Goal: Navigation & Orientation: Find specific page/section

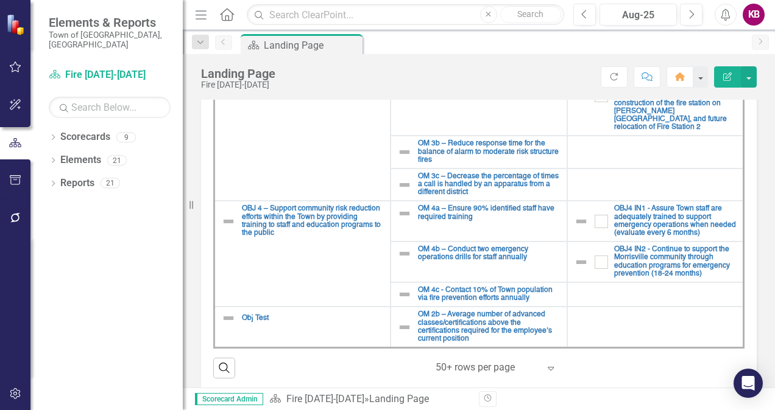
scroll to position [267, 0]
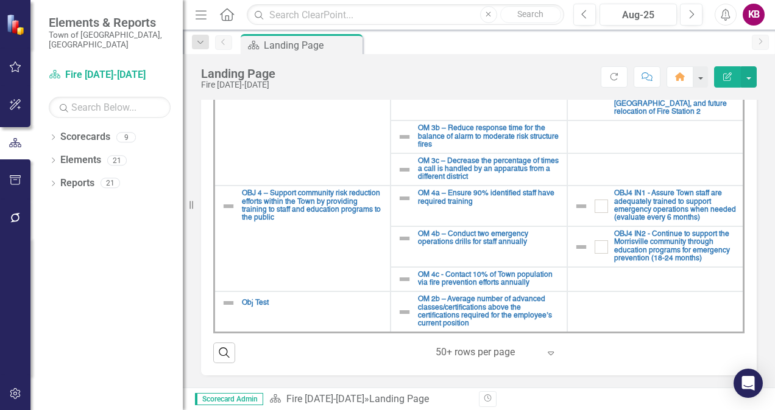
click at [357, 400] on div "Scorecard Fire [DATE]-[DATE] » Landing Page" at bounding box center [369, 400] width 200 height 14
click at [74, 130] on link "Scorecards" at bounding box center [85, 137] width 50 height 14
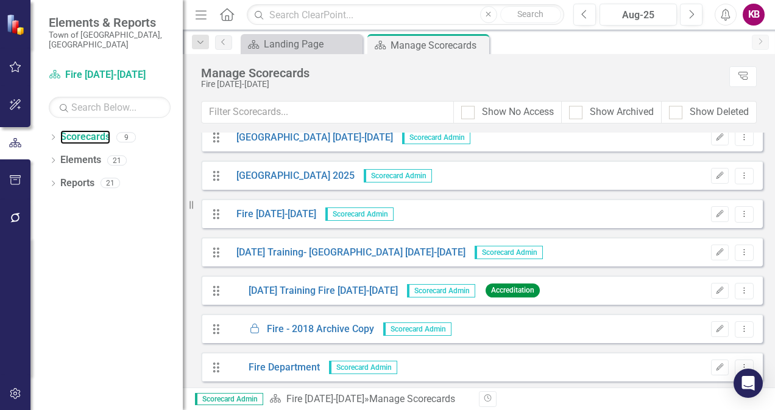
scroll to position [90, 0]
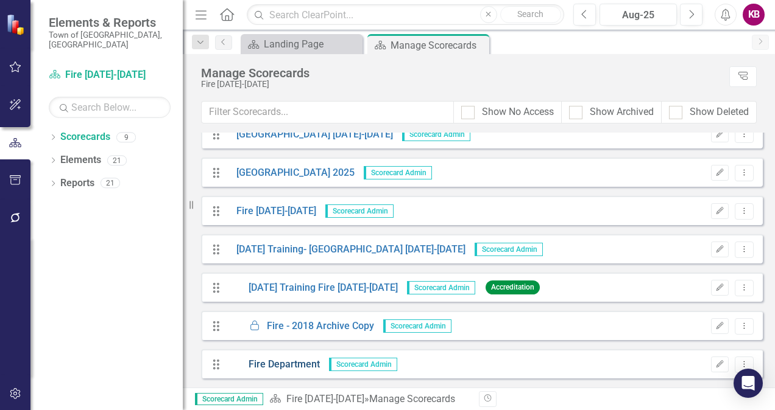
click at [287, 366] on link "Fire Department" at bounding box center [273, 365] width 93 height 14
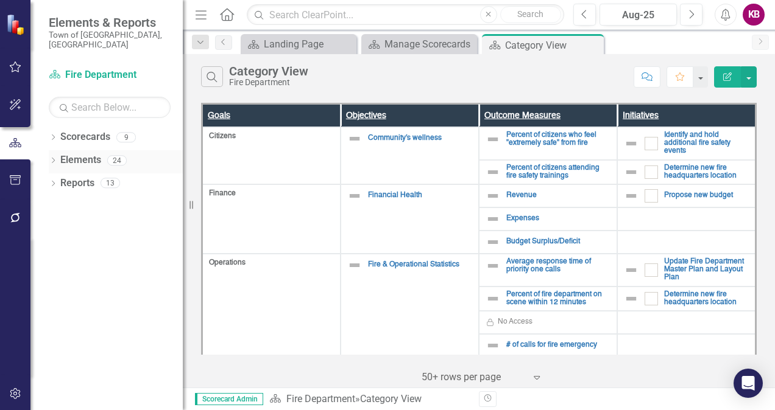
click at [77, 153] on link "Elements" at bounding box center [80, 160] width 41 height 14
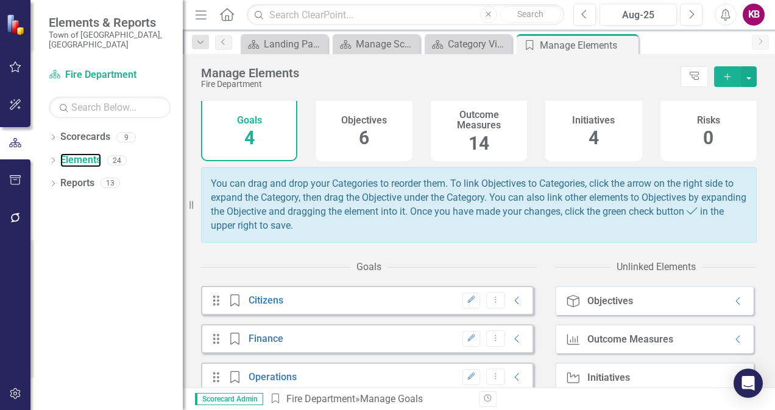
scroll to position [104, 0]
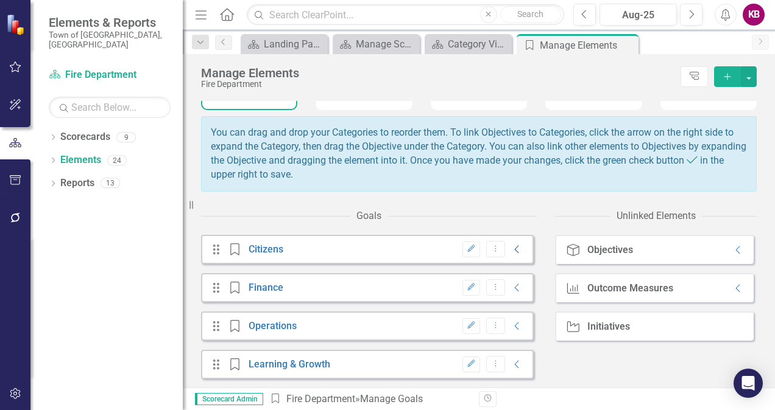
click at [511, 250] on icon "Collapse" at bounding box center [517, 250] width 12 height 10
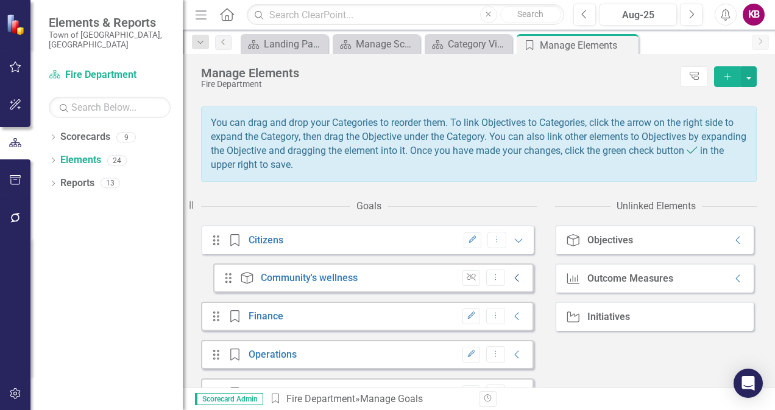
click at [511, 283] on icon "Collapse" at bounding box center [517, 278] width 12 height 10
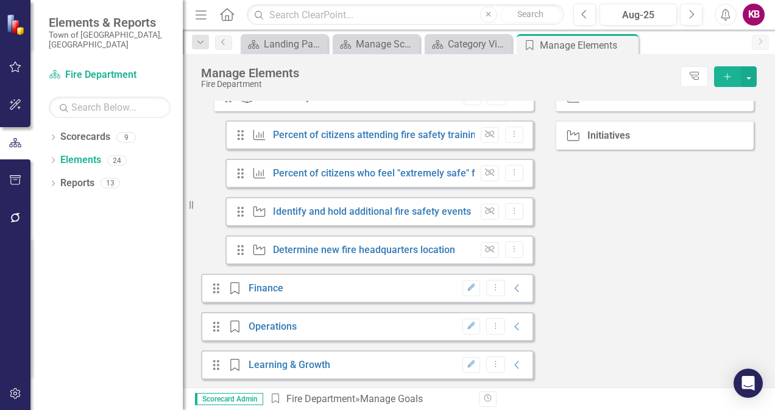
scroll to position [296, 0]
click at [511, 283] on icon "Collapse" at bounding box center [517, 288] width 12 height 10
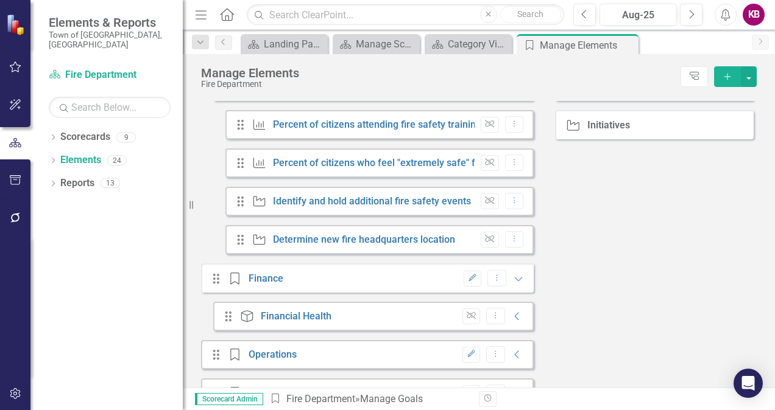
scroll to position [334, 0]
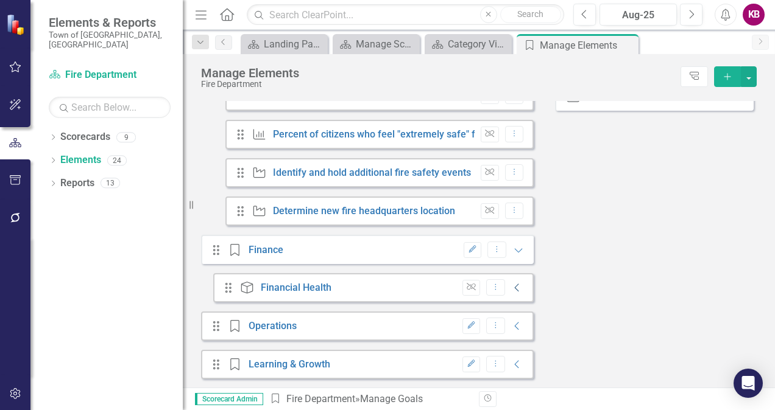
click at [511, 283] on icon "Collapse" at bounding box center [517, 288] width 12 height 10
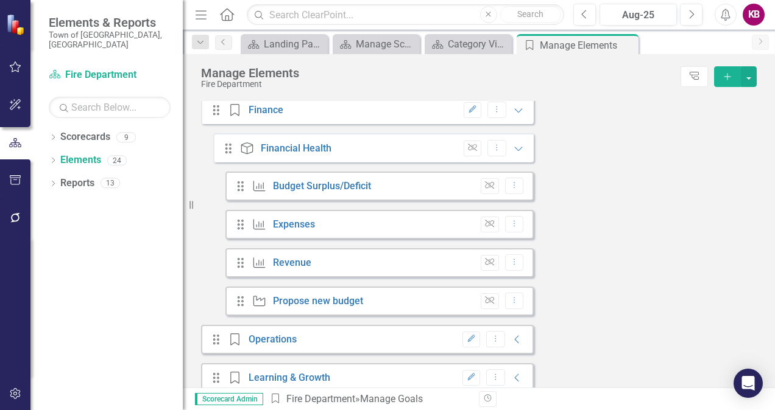
scroll to position [488, 0]
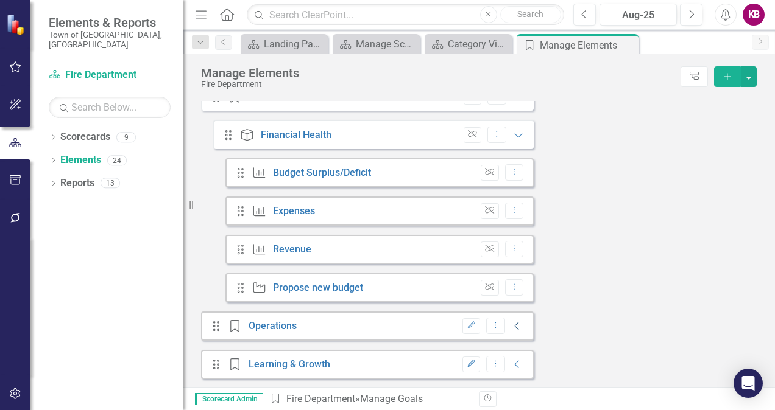
click at [511, 325] on icon "Collapse" at bounding box center [517, 326] width 12 height 10
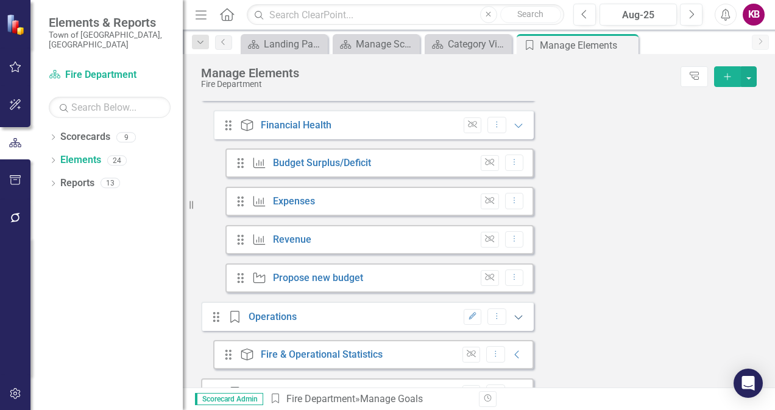
scroll to position [526, 0]
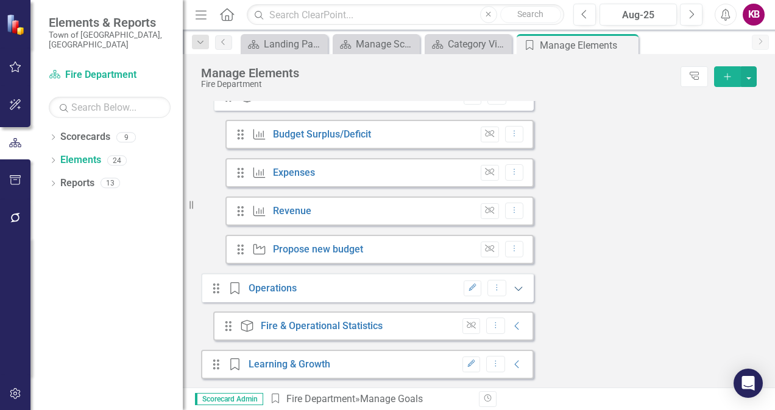
click at [511, 325] on icon "Collapse" at bounding box center [517, 326] width 12 height 10
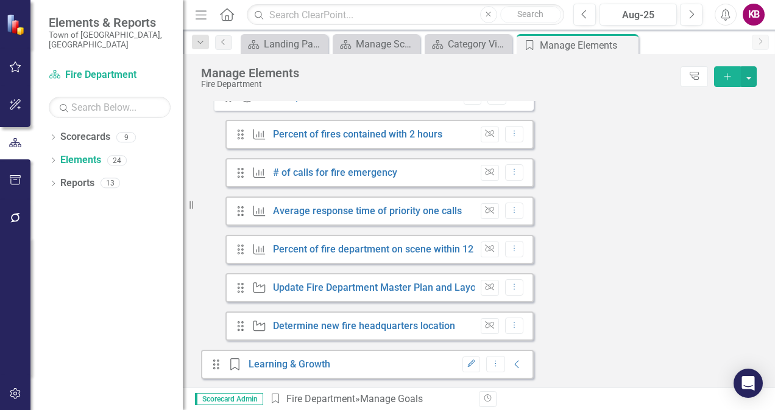
scroll to position [756, 0]
click at [511, 367] on icon "Collapse" at bounding box center [517, 365] width 12 height 10
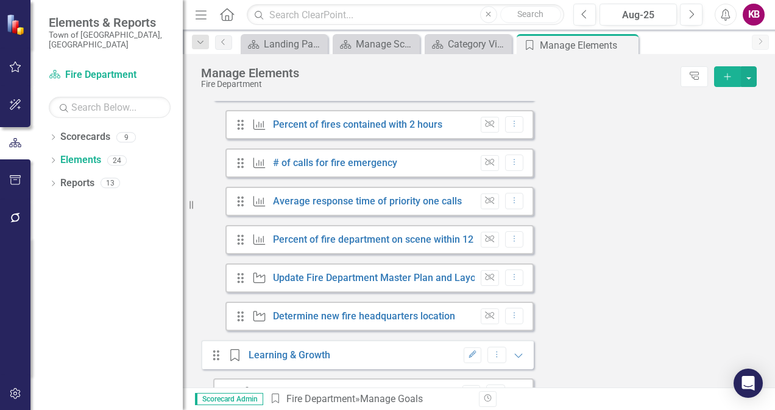
scroll to position [833, 0]
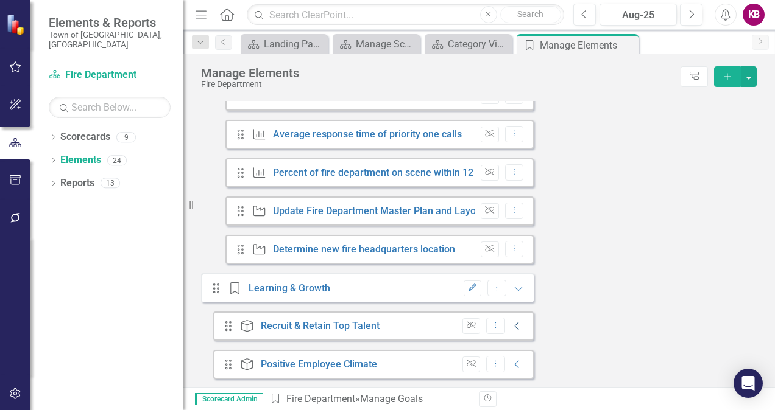
click at [511, 329] on icon "Collapse" at bounding box center [517, 326] width 12 height 10
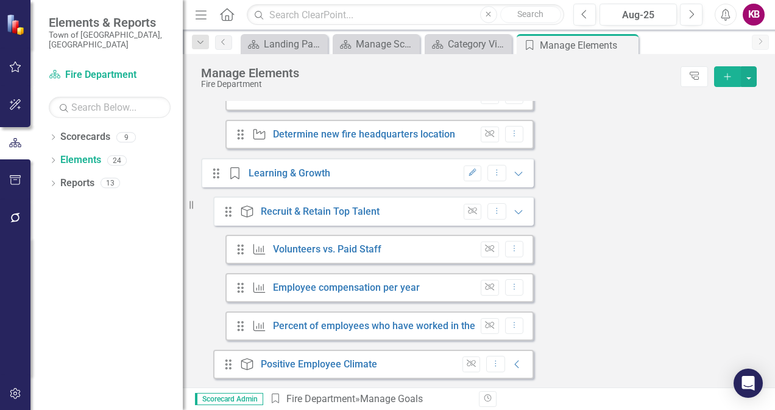
scroll to position [948, 0]
click at [511, 362] on icon "Collapse" at bounding box center [517, 365] width 12 height 10
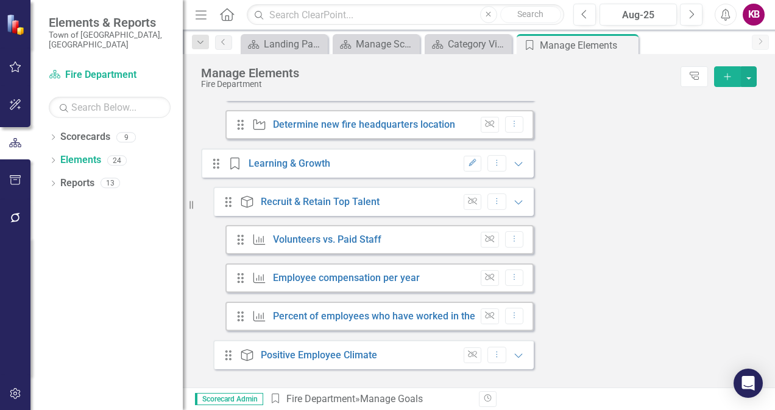
scroll to position [966, 0]
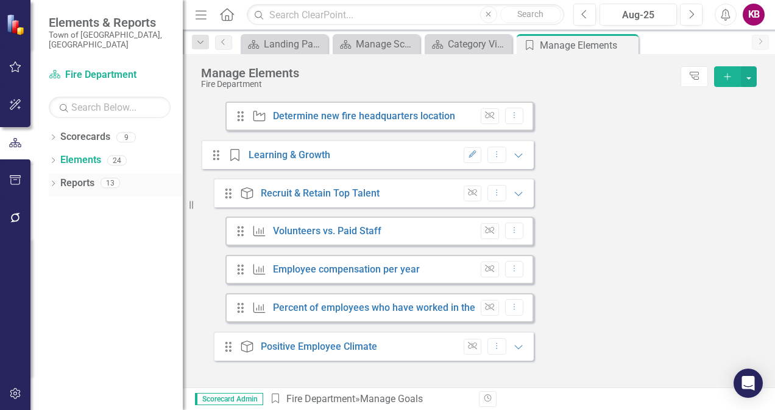
click at [90, 177] on link "Reports" at bounding box center [77, 184] width 34 height 14
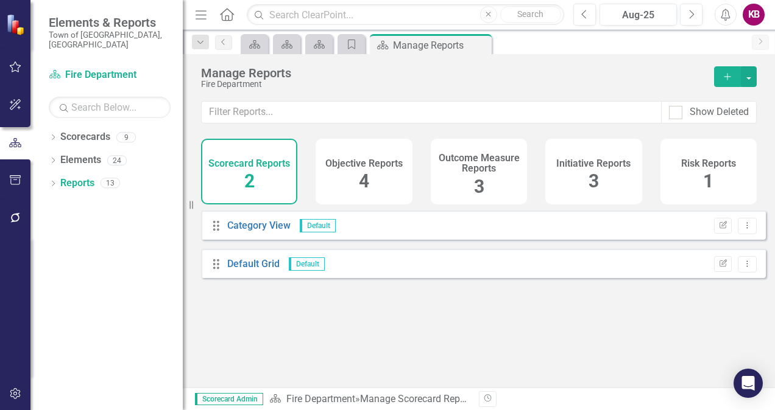
click at [404, 237] on div "Drag Category View Default Edit Report Dropdown Menu" at bounding box center [483, 225] width 564 height 29
click at [264, 231] on link "Category View" at bounding box center [258, 226] width 63 height 12
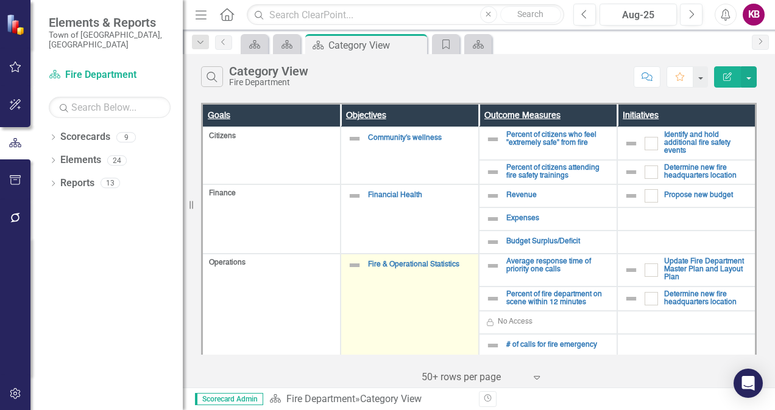
click at [391, 278] on td "Fire & Operational Statistics Edit Edit Objective Link Open Element" at bounding box center [409, 318] width 138 height 128
click at [388, 279] on td "Fire & Operational Statistics Edit Edit Objective Link Open Element" at bounding box center [409, 318] width 138 height 128
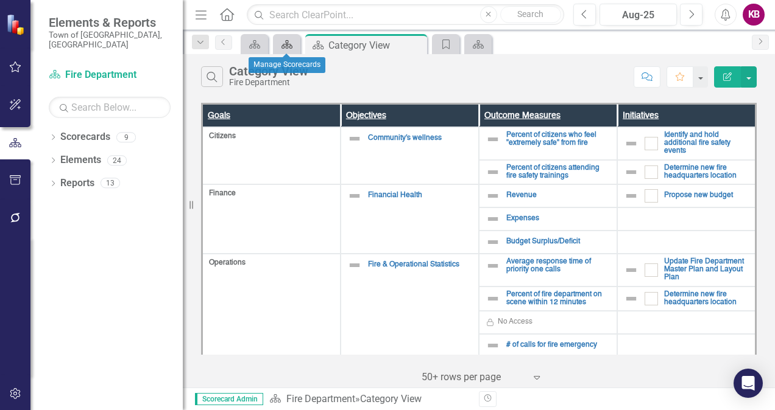
click at [290, 43] on icon "Scorecard" at bounding box center [287, 45] width 12 height 10
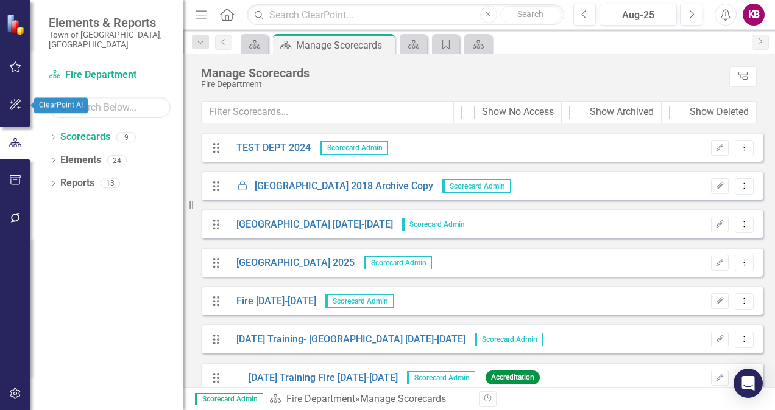
click at [10, 103] on icon "button" at bounding box center [15, 105] width 13 height 10
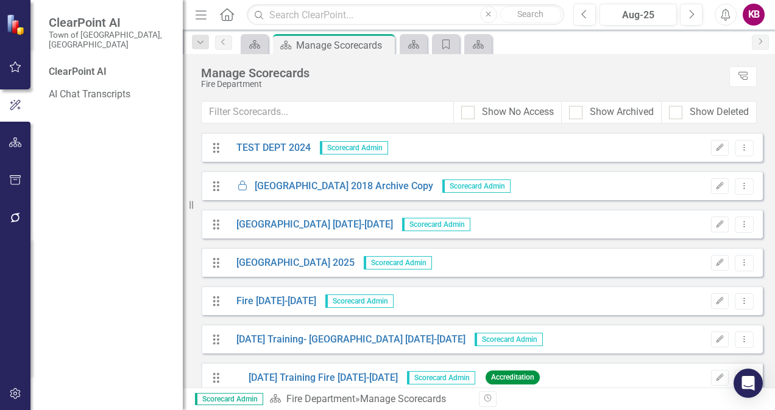
click at [749, 13] on div "KB" at bounding box center [753, 15] width 22 height 22
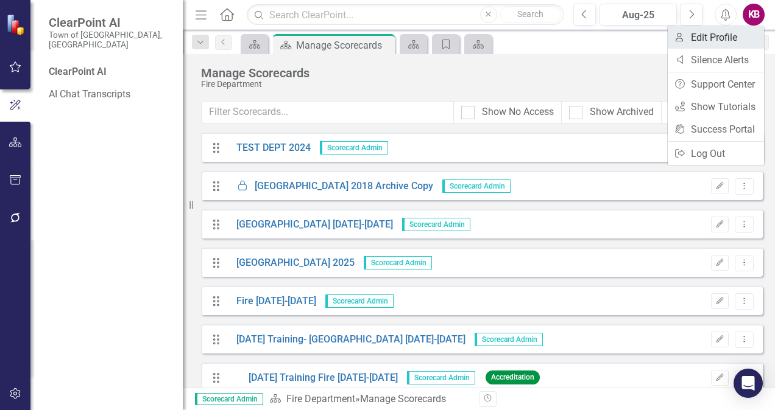
click at [718, 34] on link "User Edit Profile" at bounding box center [715, 37] width 96 height 23
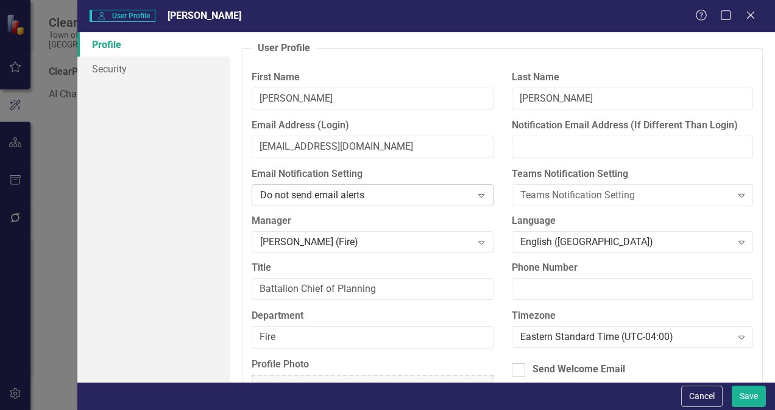
click at [437, 189] on div "Do not send email alerts" at bounding box center [365, 196] width 211 height 14
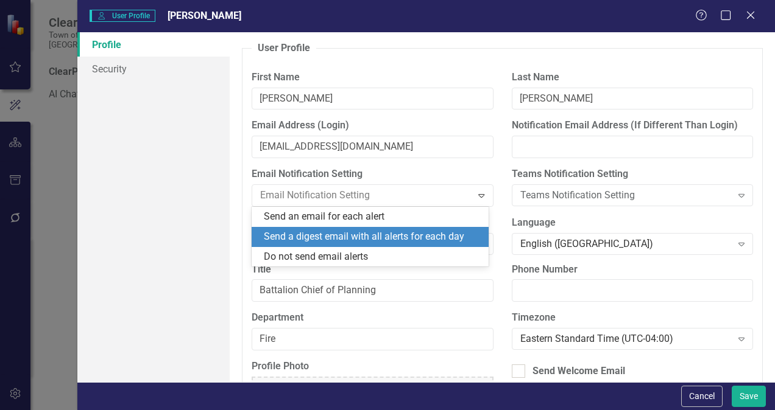
click at [350, 235] on div "Send a digest email with all alerts for each day" at bounding box center [372, 237] width 217 height 14
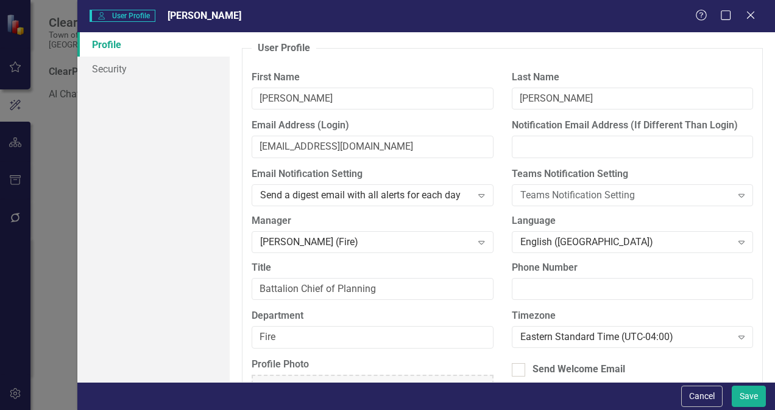
click at [649, 57] on fieldset "User Profile ClearPoint has a wealth of options to help you ensure that people …" at bounding box center [502, 246] width 521 height 410
click at [590, 197] on div "Teams Notification Setting" at bounding box center [625, 196] width 211 height 14
click at [174, 245] on div "Profile Security" at bounding box center [153, 207] width 152 height 350
click at [107, 68] on link "Security" at bounding box center [153, 69] width 152 height 24
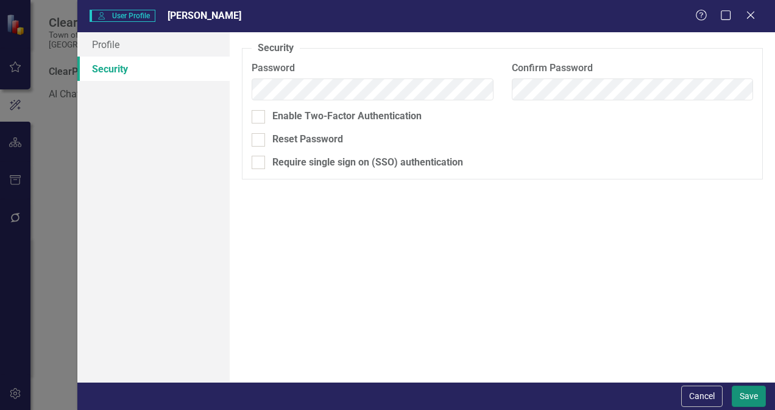
click at [750, 397] on button "Save" at bounding box center [748, 396] width 34 height 21
click at [258, 114] on input "Enable Two-Factor Authentication" at bounding box center [255, 114] width 8 height 8
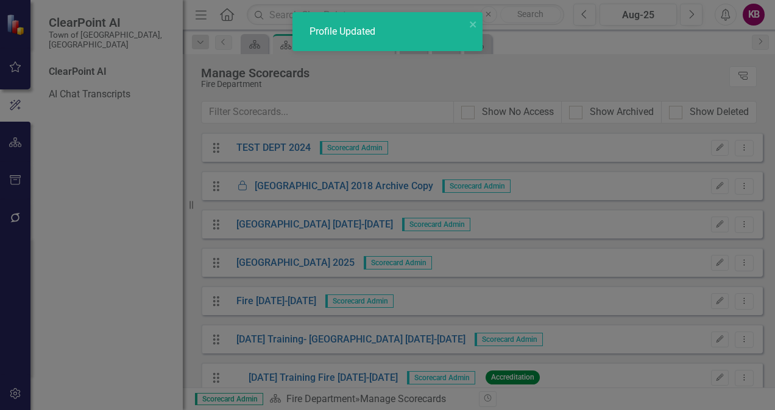
checkbox input "false"
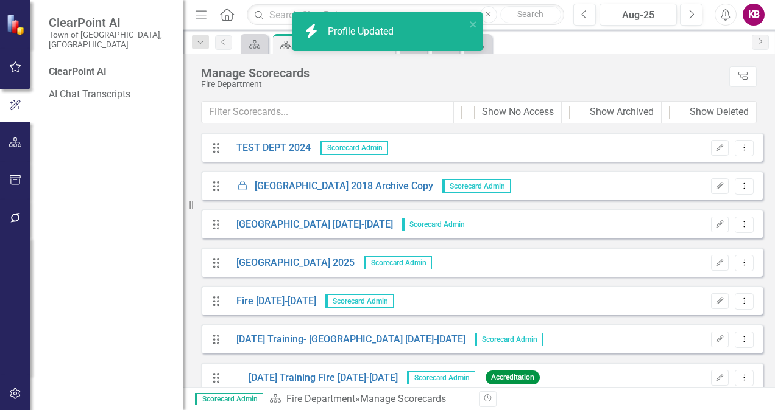
click at [747, 18] on div "KB" at bounding box center [753, 15] width 22 height 22
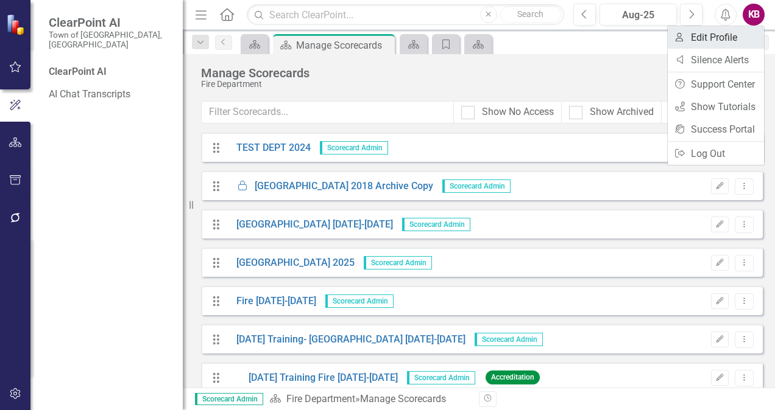
click at [711, 38] on link "User Edit Profile" at bounding box center [715, 37] width 96 height 23
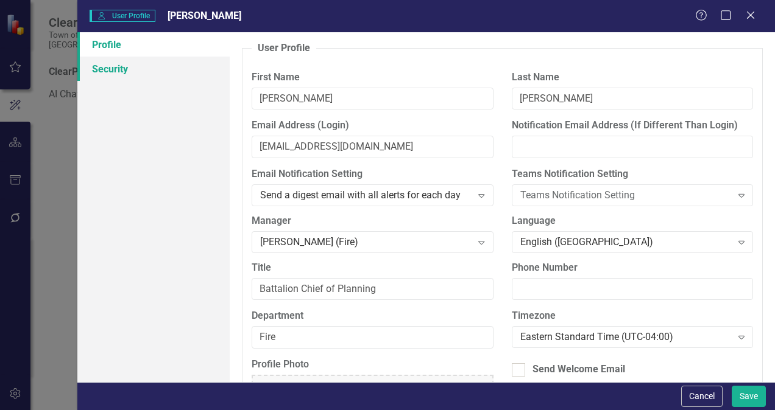
click at [153, 66] on link "Security" at bounding box center [153, 69] width 152 height 24
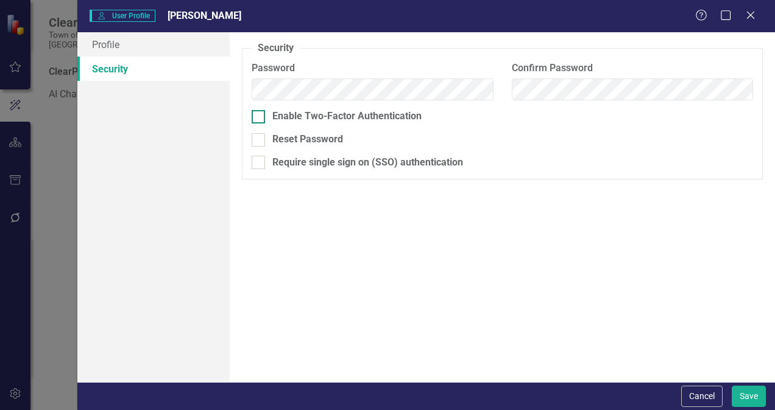
click at [254, 118] on div at bounding box center [257, 116] width 13 height 13
click at [254, 118] on input "Enable Two-Factor Authentication" at bounding box center [255, 114] width 8 height 8
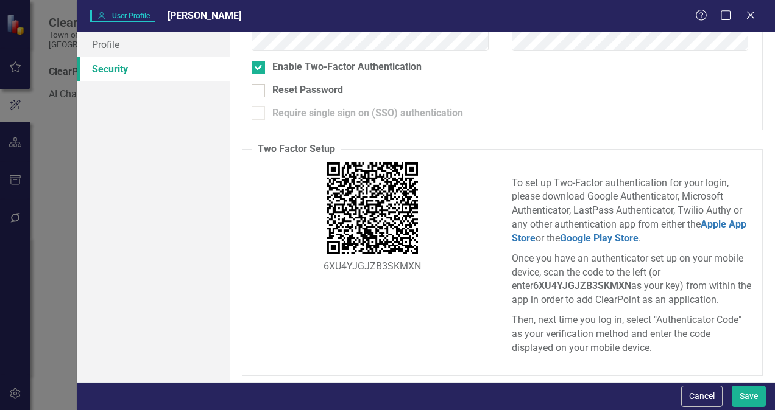
scroll to position [52, 0]
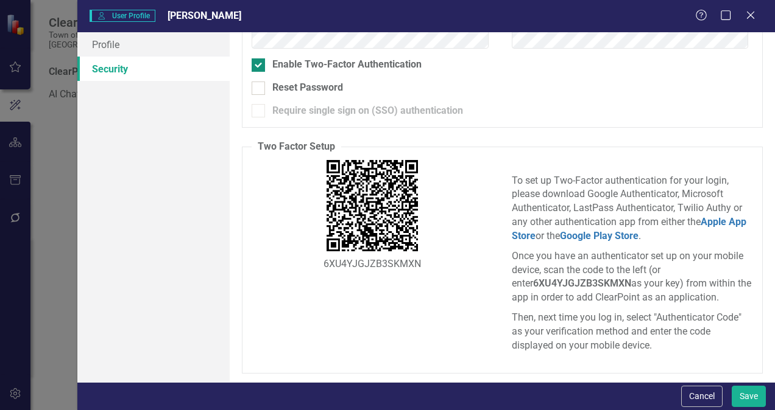
click at [259, 68] on div at bounding box center [257, 64] width 13 height 13
click at [259, 66] on input "Enable Two-Factor Authentication" at bounding box center [255, 62] width 8 height 8
checkbox input "false"
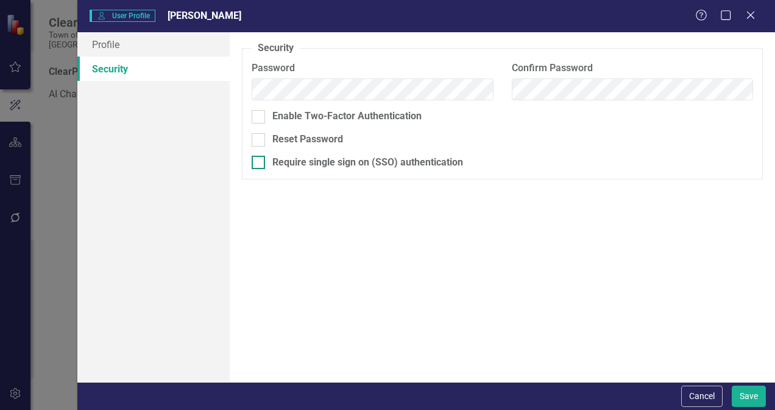
click at [259, 161] on input "Require single sign on (SSO) authentication" at bounding box center [255, 160] width 8 height 8
checkbox input "false"
click at [697, 398] on button "Cancel" at bounding box center [701, 396] width 41 height 21
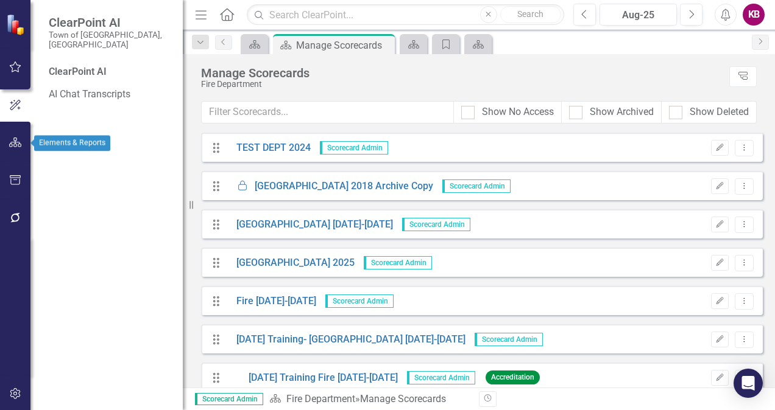
click at [19, 156] on div at bounding box center [15, 159] width 30 height 6
click at [12, 143] on icon "button" at bounding box center [15, 143] width 13 height 10
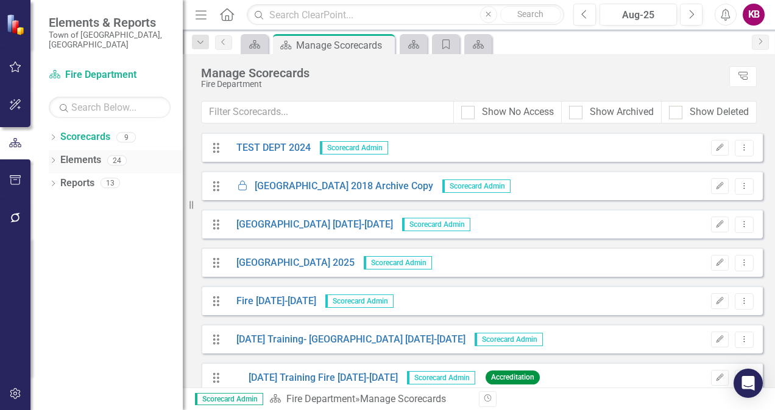
click at [55, 157] on div "Dropdown" at bounding box center [53, 162] width 9 height 10
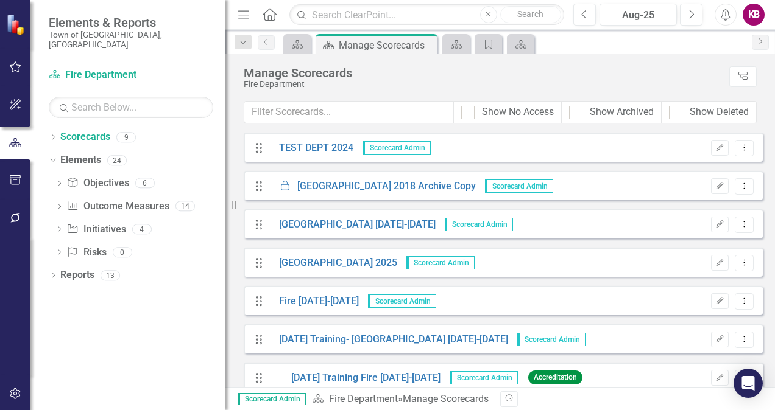
drag, startPoint x: 187, startPoint y: 232, endPoint x: 225, endPoint y: 231, distance: 38.4
click at [225, 231] on div "Resize" at bounding box center [230, 205] width 10 height 410
click at [71, 247] on icon at bounding box center [72, 252] width 9 height 10
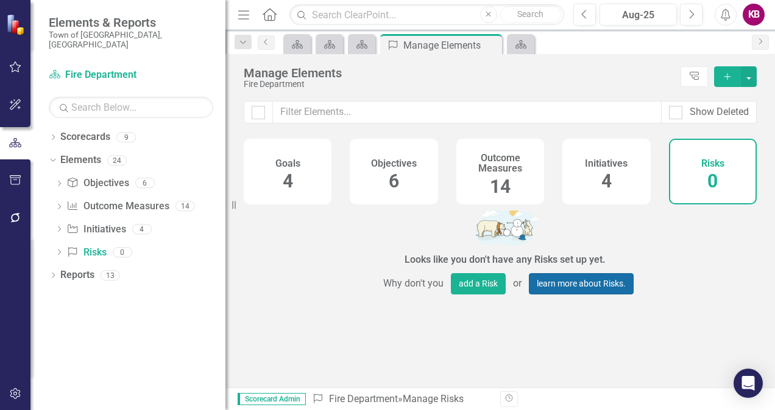
click at [553, 289] on link "learn more about Risks." at bounding box center [581, 283] width 105 height 21
click at [747, 12] on div "KB" at bounding box center [753, 15] width 22 height 22
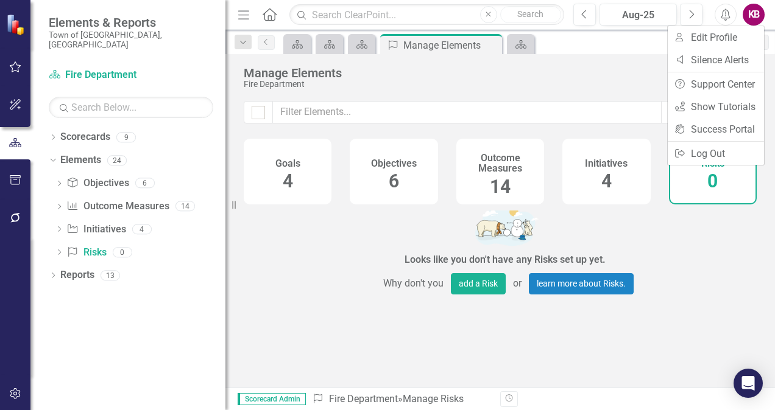
click at [713, 240] on div "Looks like you don't have any Risks set up yet. Why don't you add a Risk or lea…" at bounding box center [505, 250] width 522 height 79
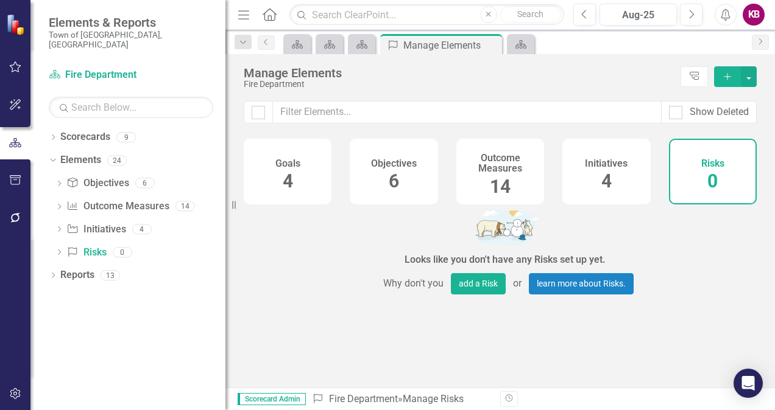
click at [740, 15] on div "Previous Aug-25 Next Alerts KB User Edit Profile Disable Sound Silence Alerts H…" at bounding box center [664, 15] width 206 height 22
click at [748, 14] on div "KB" at bounding box center [753, 15] width 22 height 22
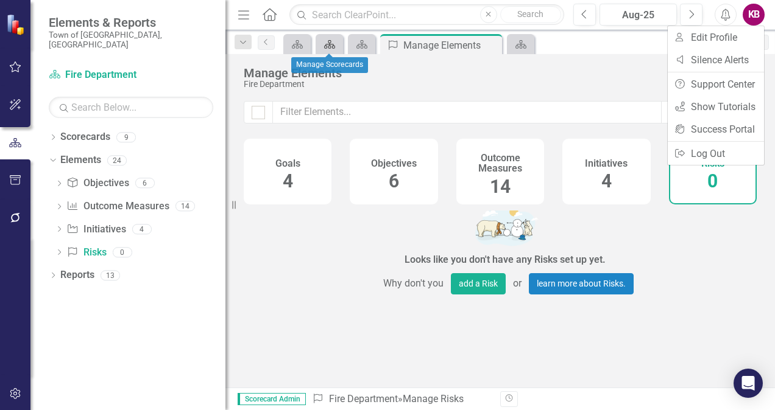
click at [331, 46] on icon "Scorecard" at bounding box center [329, 45] width 12 height 10
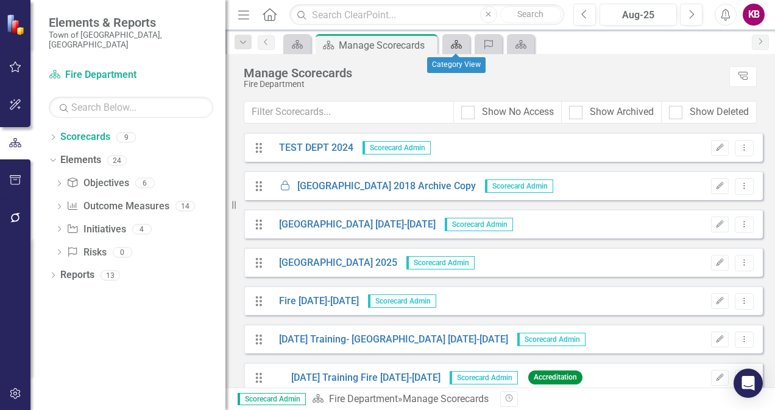
click at [454, 43] on icon "Scorecard" at bounding box center [456, 45] width 12 height 10
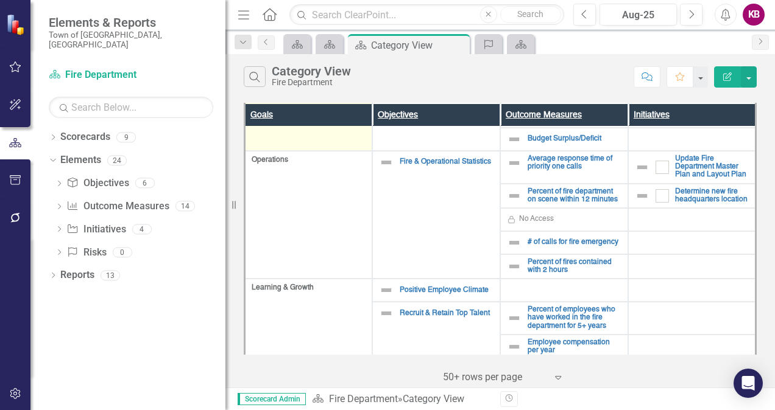
scroll to position [139, 0]
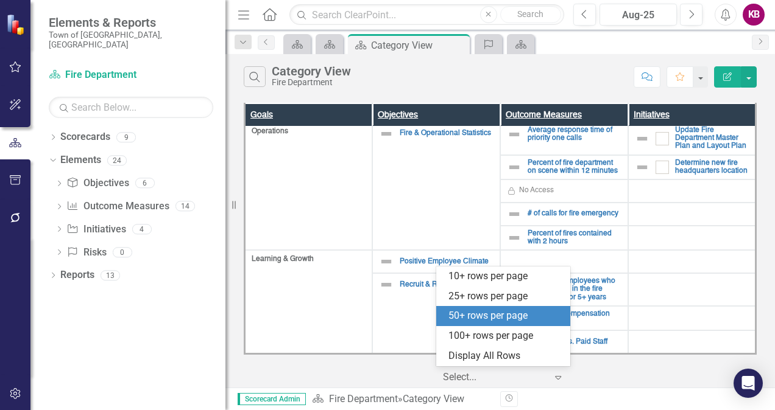
click at [558, 379] on icon "Expand" at bounding box center [558, 378] width 12 height 10
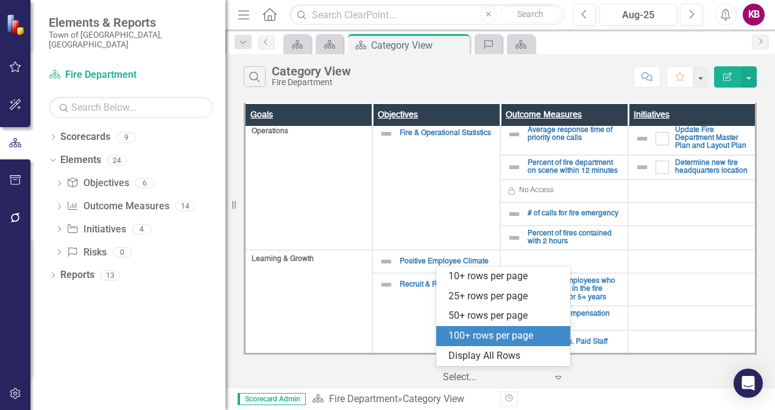
click at [519, 336] on div "100+ rows per page" at bounding box center [505, 336] width 114 height 14
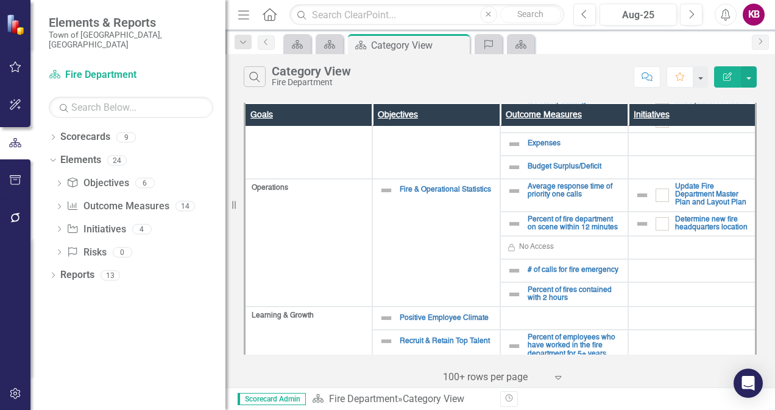
scroll to position [80, 0]
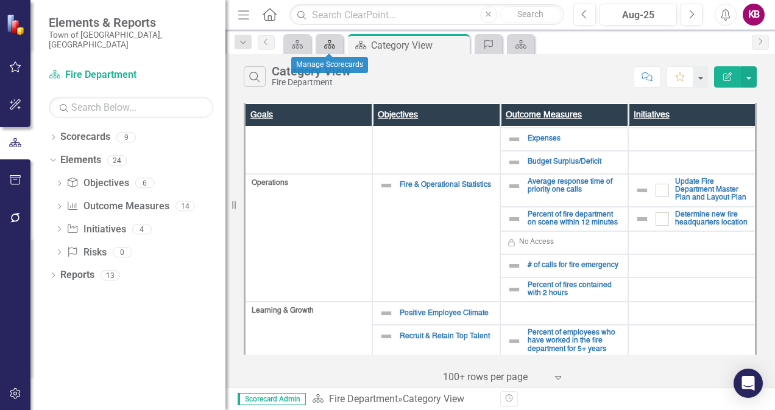
click at [326, 43] on icon "Scorecard" at bounding box center [329, 45] width 12 height 10
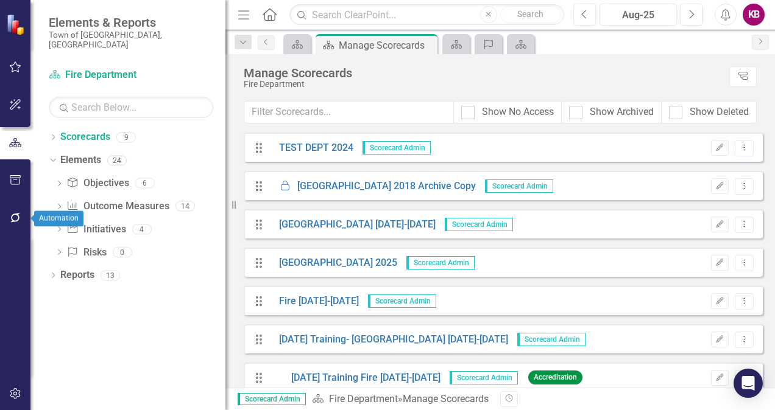
click at [17, 225] on button "button" at bounding box center [15, 219] width 27 height 26
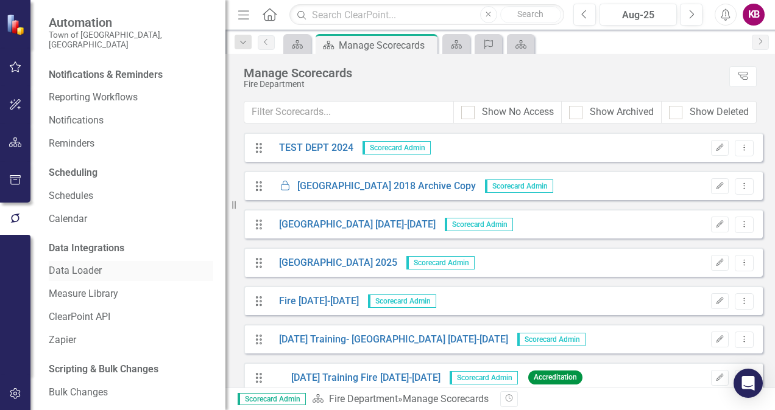
click at [94, 266] on link "Data Loader" at bounding box center [131, 271] width 164 height 14
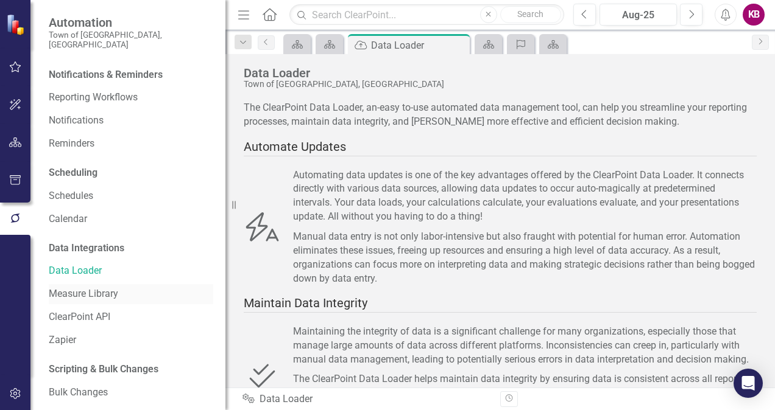
click at [100, 291] on link "Measure Library" at bounding box center [131, 294] width 164 height 14
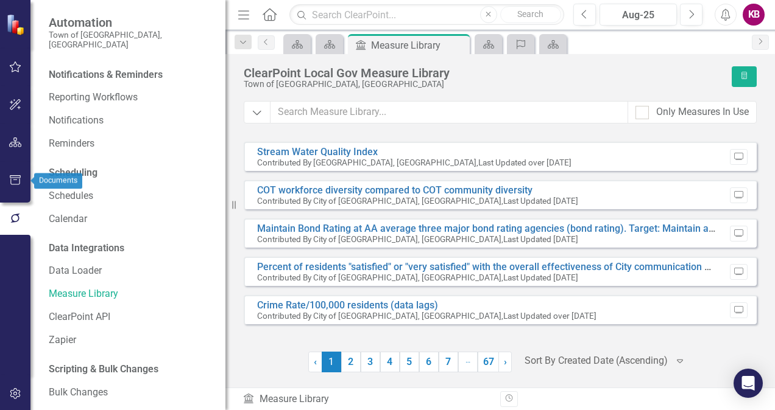
click at [5, 192] on button "button" at bounding box center [15, 181] width 27 height 26
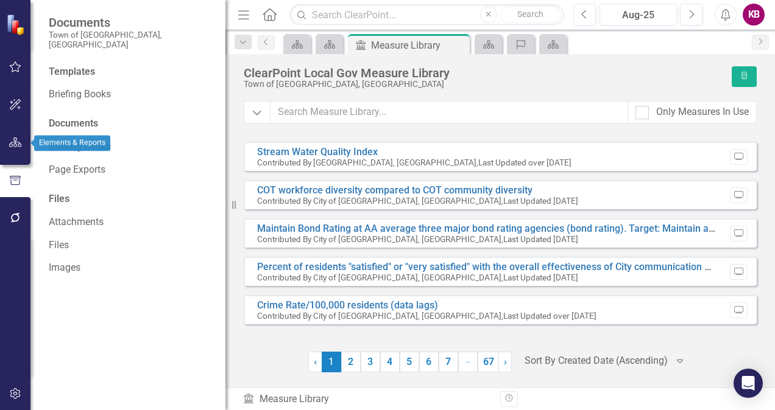
click at [5, 146] on button "button" at bounding box center [15, 143] width 27 height 26
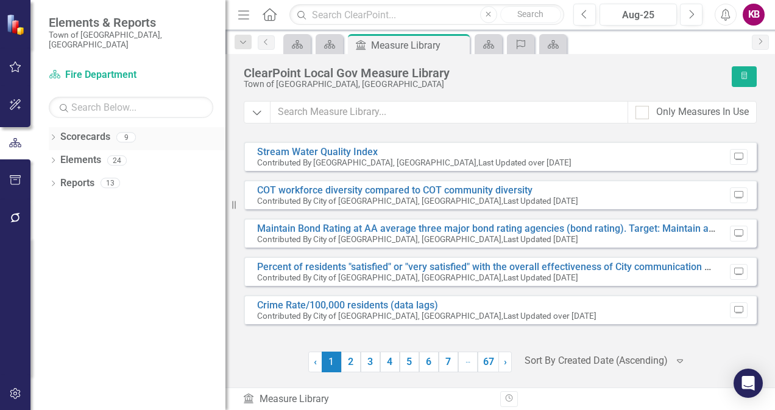
click at [85, 127] on div "Scorecards" at bounding box center [85, 137] width 50 height 20
click at [82, 130] on link "Scorecards" at bounding box center [85, 137] width 50 height 14
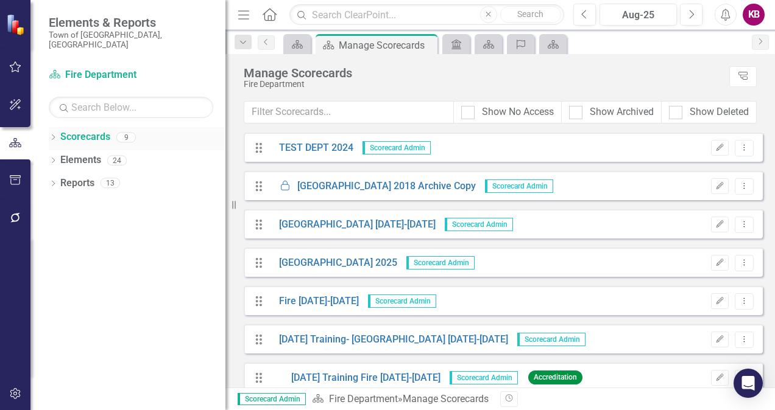
click at [52, 135] on icon "Dropdown" at bounding box center [53, 138] width 9 height 7
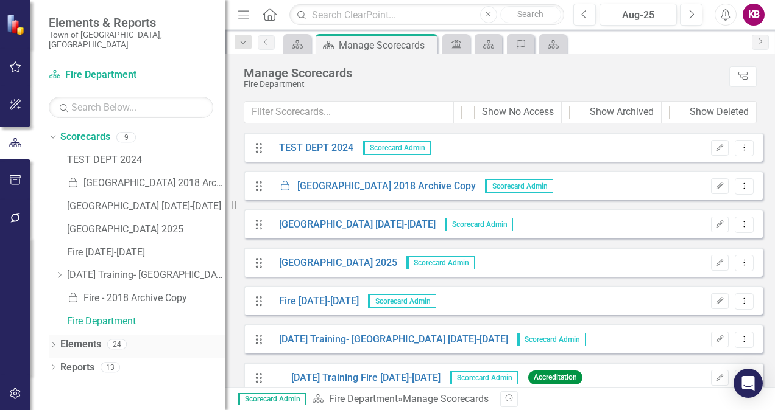
click at [54, 343] on icon "Dropdown" at bounding box center [53, 346] width 9 height 7
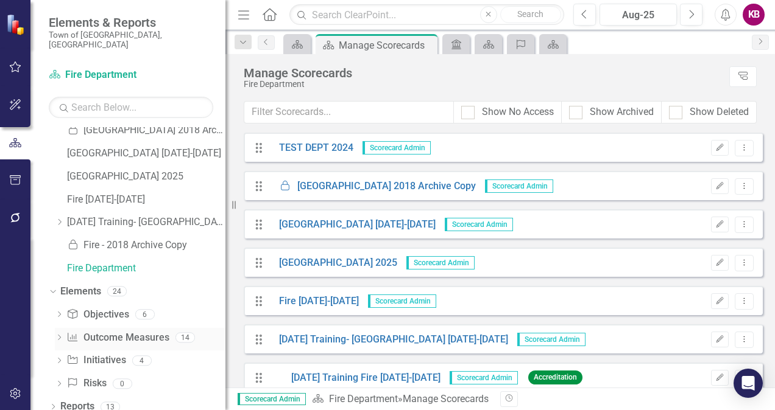
click at [100, 331] on link "Outcome Measure Outcome Measures" at bounding box center [117, 338] width 102 height 14
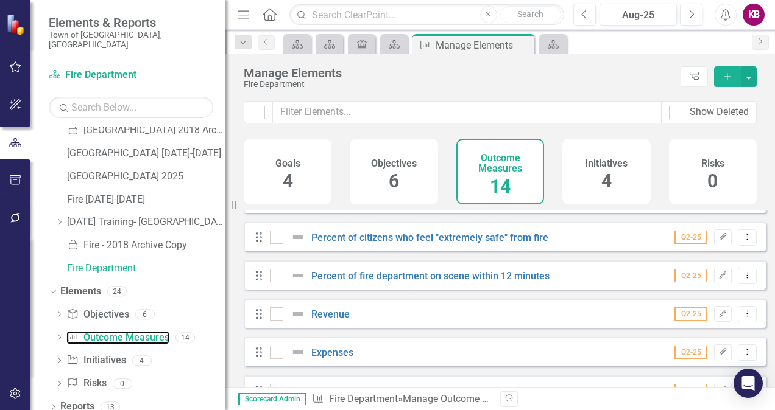
scroll to position [27, 0]
click at [420, 243] on link "Percent of citizens who feel "extremely safe" from fire" at bounding box center [429, 237] width 237 height 12
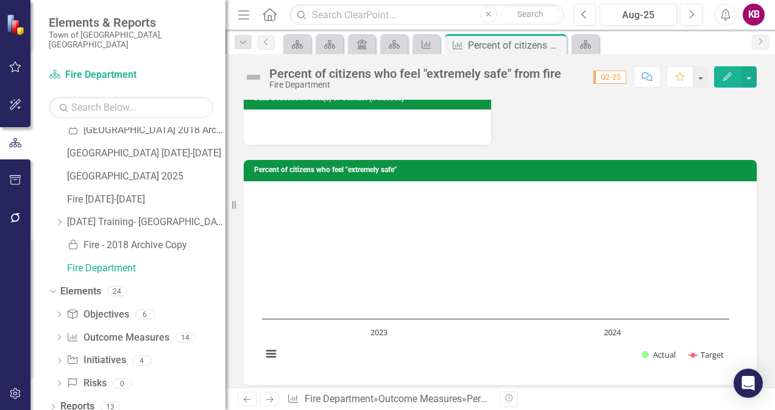
scroll to position [586, 0]
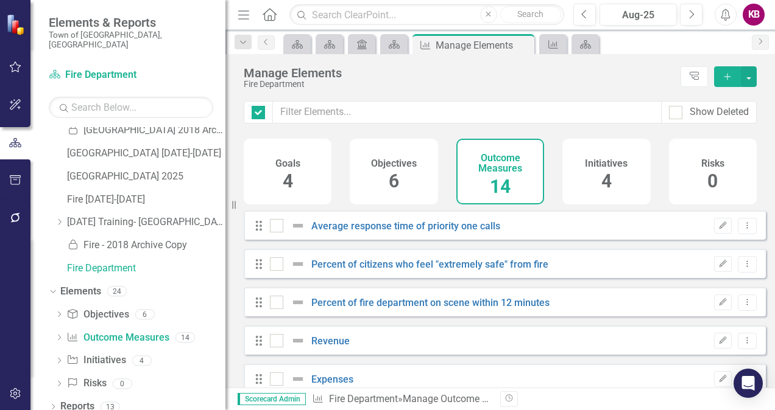
checkbox input "false"
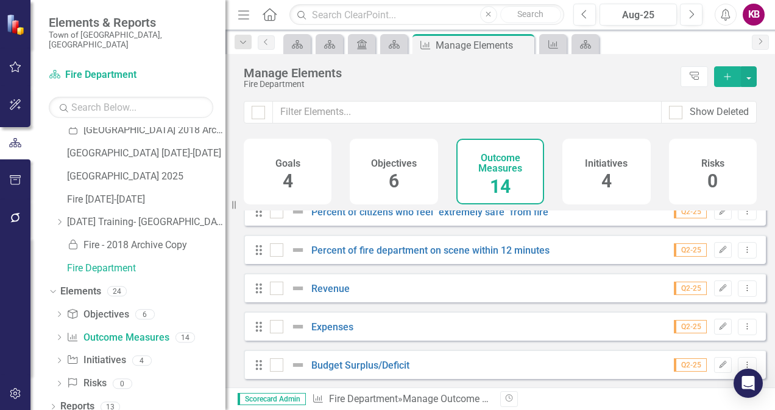
scroll to position [54, 0]
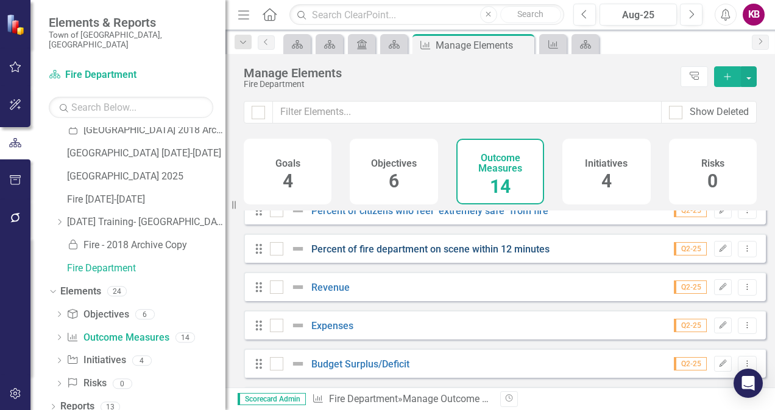
click at [501, 255] on link "Percent of fire department on scene within 12 minutes" at bounding box center [430, 250] width 238 height 12
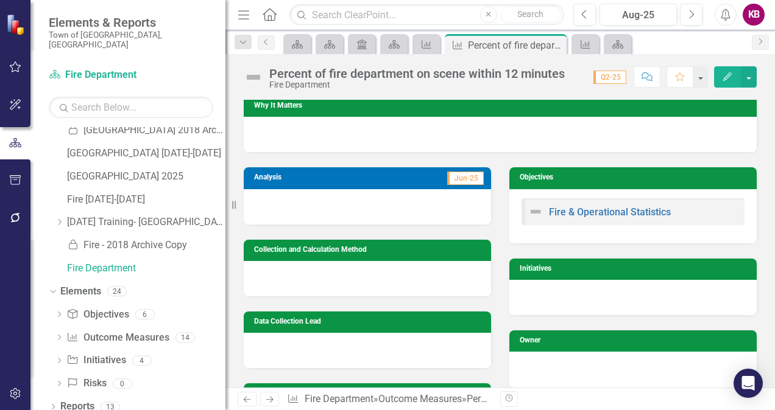
scroll to position [72, 0]
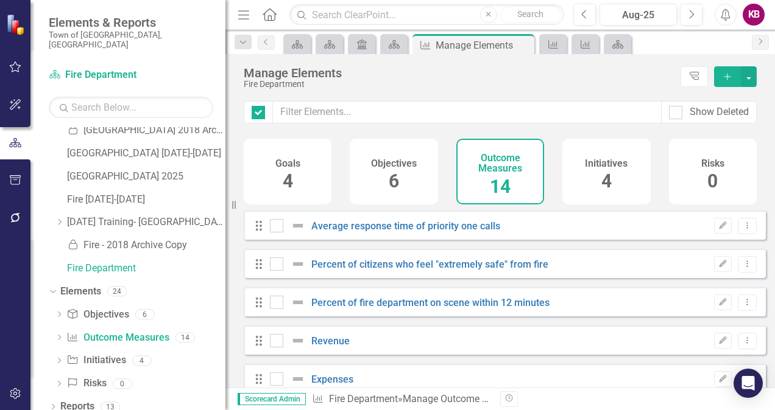
checkbox input "false"
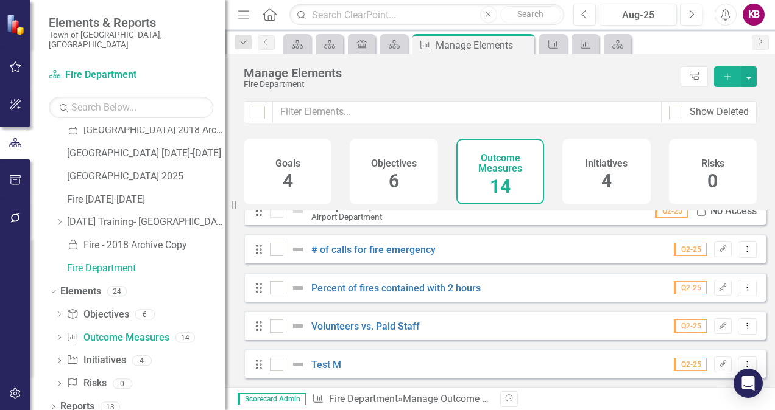
scroll to position [369, 0]
click at [742, 325] on icon "Dropdown Menu" at bounding box center [747, 326] width 10 height 8
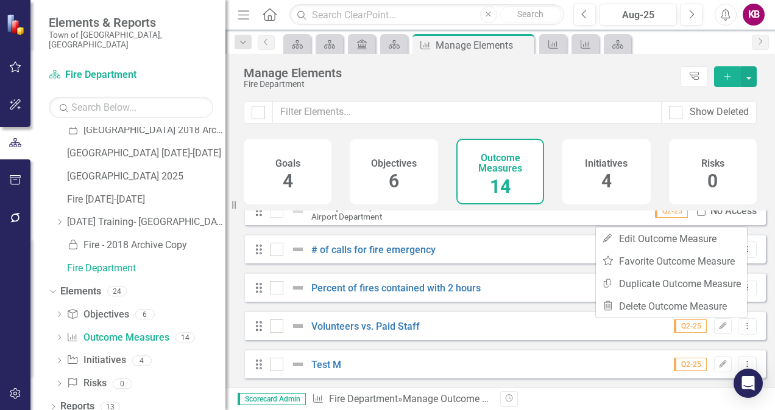
click at [545, 304] on div "Drag Average response time of priority one calls Q2-25 Edit Dropdown Menu Drag …" at bounding box center [505, 115] width 522 height 528
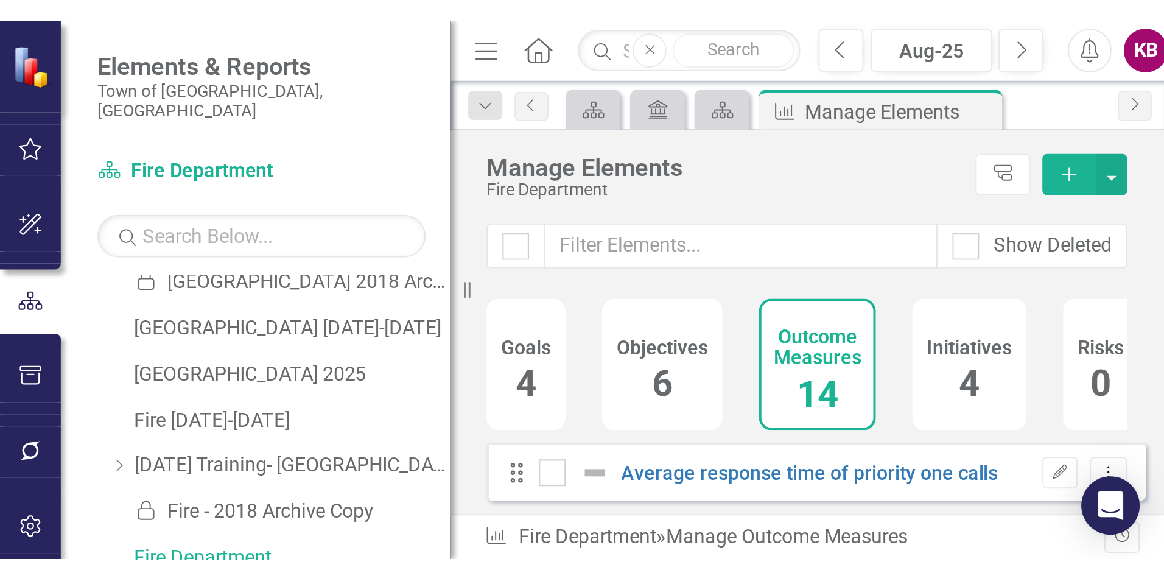
scroll to position [0, 0]
